Goal: Find specific page/section

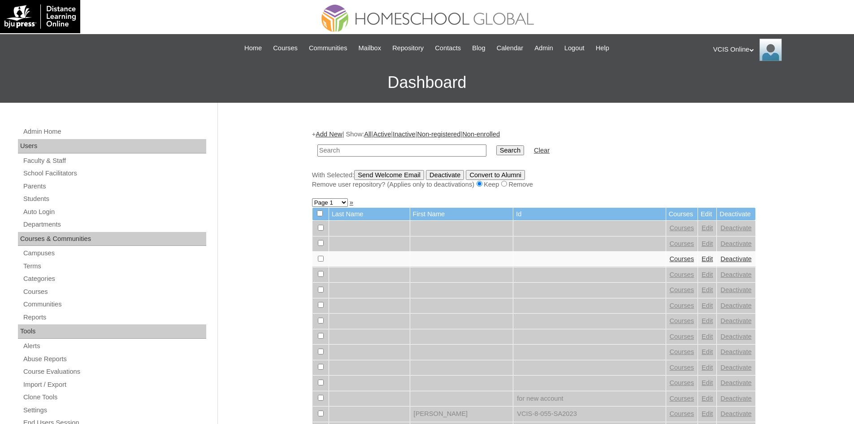
click at [344, 153] on input "text" at bounding box center [401, 150] width 169 height 12
paste input "VCIS006-7A-PA2025"
type input "VCIS006-7A-PA2025"
click at [496, 145] on input "Search" at bounding box center [510, 150] width 28 height 10
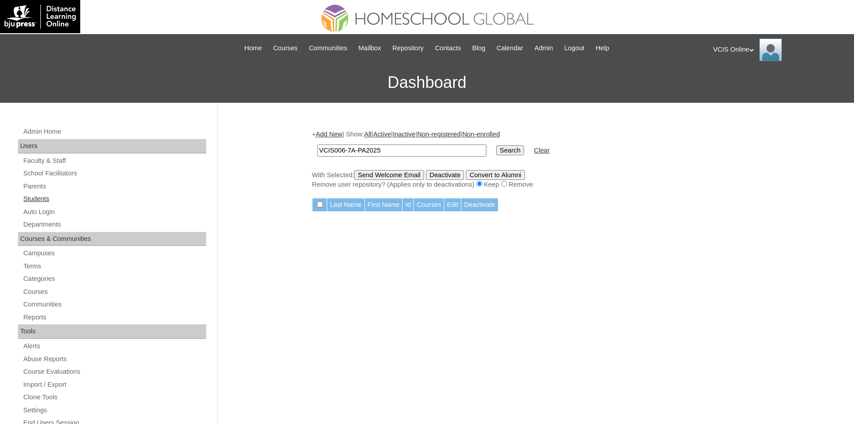
click at [49, 196] on link "Students" at bounding box center [114, 198] width 184 height 11
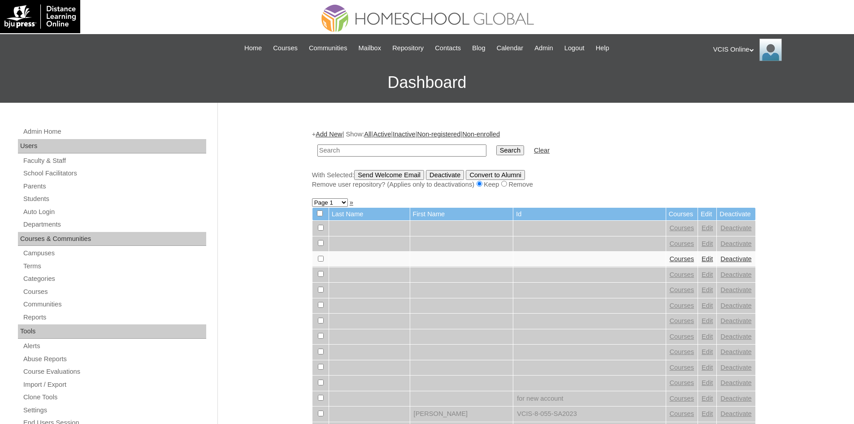
click at [354, 152] on input "text" at bounding box center [401, 150] width 169 height 12
paste input "VCIS006-7A-SA2025"
type input "VCIS006-7A-SA2025"
click at [496, 145] on input "Search" at bounding box center [510, 150] width 28 height 10
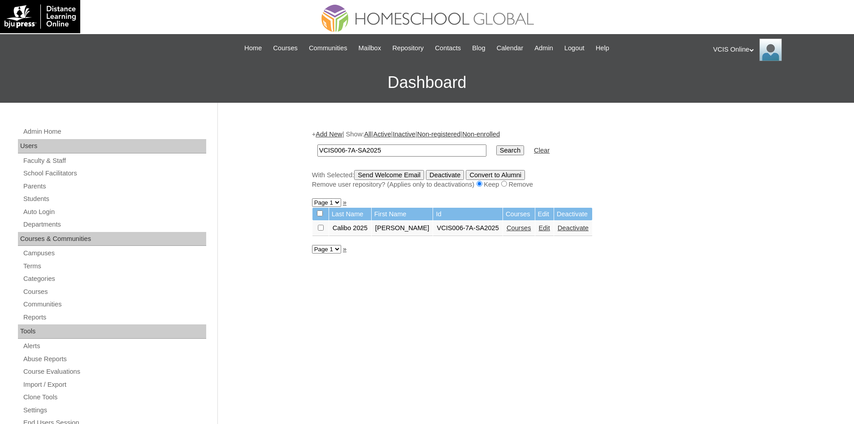
click at [526, 230] on link "Courses" at bounding box center [519, 227] width 25 height 7
